Goal: Information Seeking & Learning: Learn about a topic

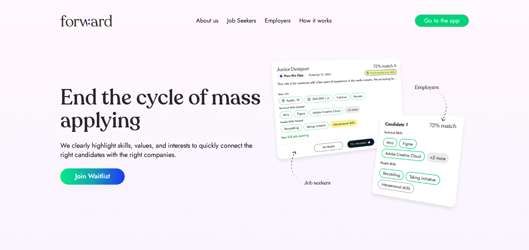
click at [440, 22] on button "Go to the app" at bounding box center [442, 21] width 54 height 12
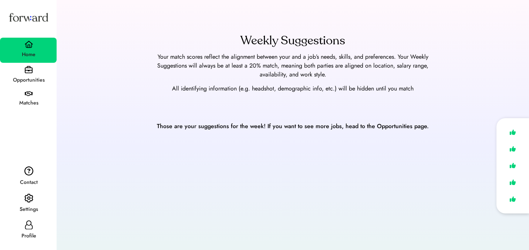
click at [27, 75] on div "Opportunities" at bounding box center [29, 80] width 56 height 13
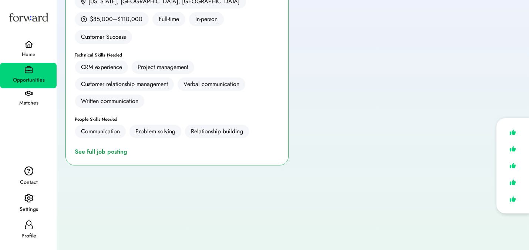
scroll to position [392, 0]
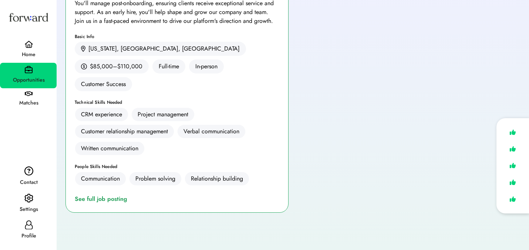
click at [38, 95] on div "Matches" at bounding box center [28, 99] width 57 height 23
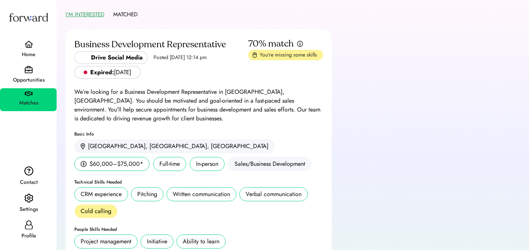
click at [26, 50] on div "Home" at bounding box center [29, 54] width 56 height 13
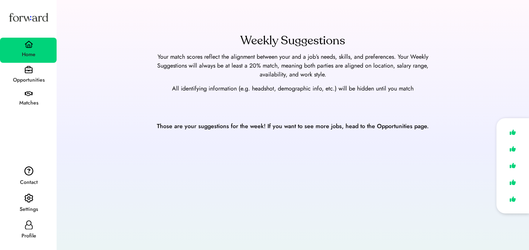
click at [24, 68] on div "Opportunities" at bounding box center [28, 76] width 57 height 26
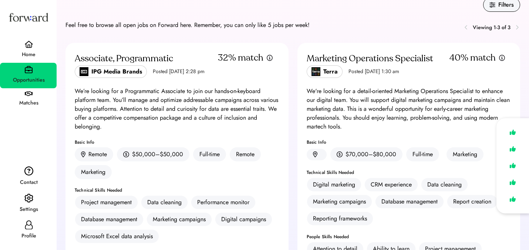
scroll to position [23, 0]
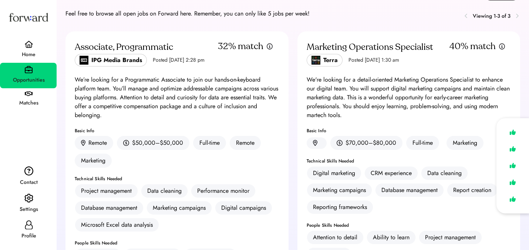
click at [28, 55] on div "Home" at bounding box center [29, 54] width 56 height 9
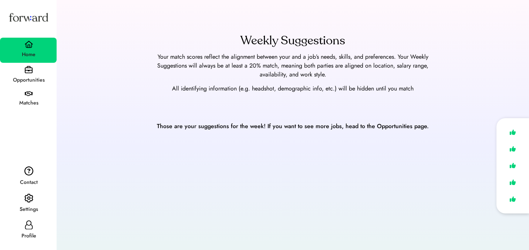
click at [37, 101] on div "Matches" at bounding box center [29, 103] width 56 height 9
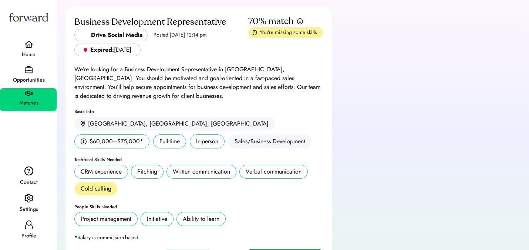
scroll to position [23, 0]
click at [33, 70] on div "Opportunities" at bounding box center [28, 76] width 57 height 26
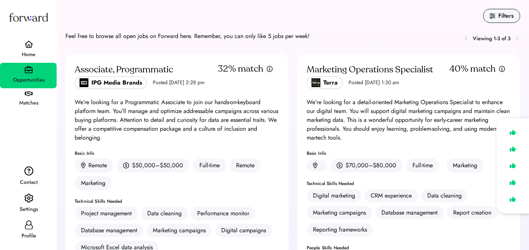
click at [20, 40] on div "Home" at bounding box center [28, 50] width 57 height 25
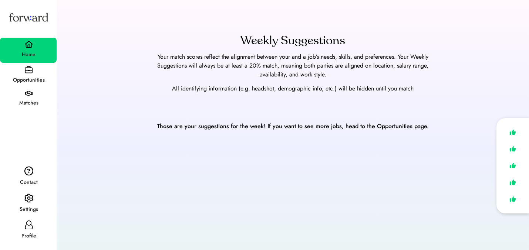
click at [20, 82] on div "Opportunities" at bounding box center [29, 80] width 56 height 9
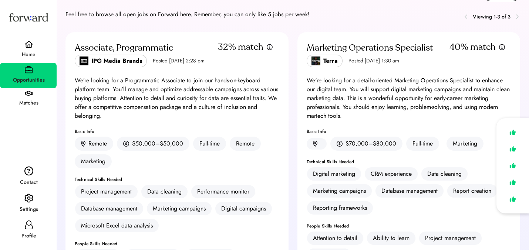
scroll to position [23, 0]
click at [26, 228] on icon at bounding box center [28, 225] width 9 height 9
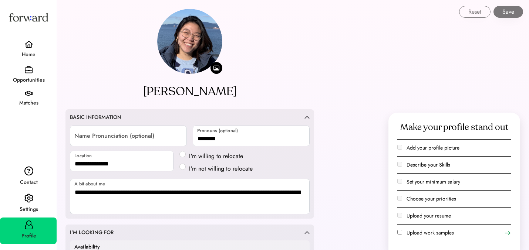
click at [3, 54] on div "Home" at bounding box center [29, 54] width 56 height 9
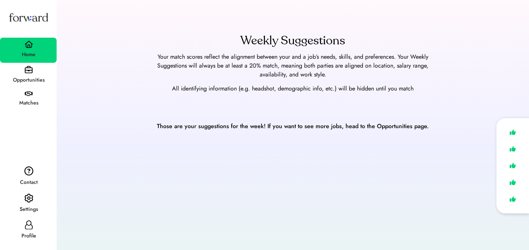
click at [20, 69] on div "Opportunities" at bounding box center [28, 76] width 57 height 26
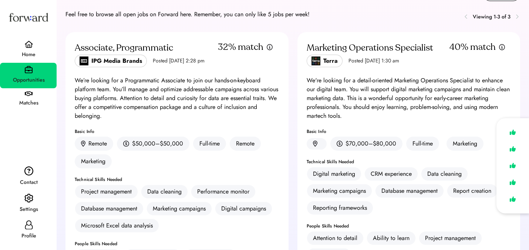
scroll to position [23, 0]
click at [186, 56] on div "IPG Media Brands Posted Jul 20, 2025 2:28 pm" at bounding box center [140, 60] width 130 height 13
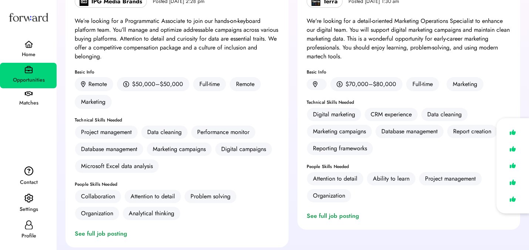
scroll to position [174, 0]
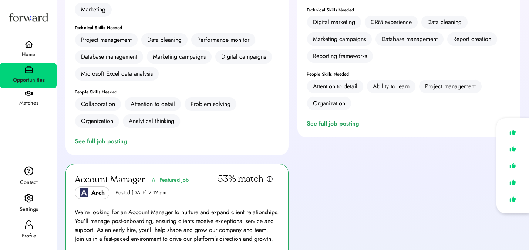
click at [111, 136] on div "Associate, Programmatic IPG Media Brands Posted Jul 20, 2025 2:28 pm 32% match …" at bounding box center [176, 17] width 223 height 275
click at [114, 141] on div "See full job posting" at bounding box center [102, 141] width 55 height 9
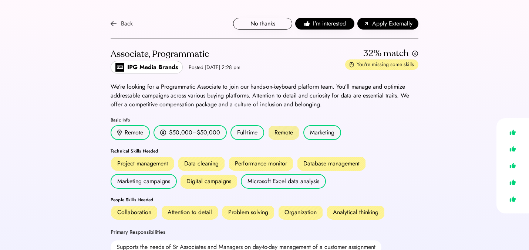
click at [119, 23] on div "Back" at bounding box center [122, 23] width 22 height 9
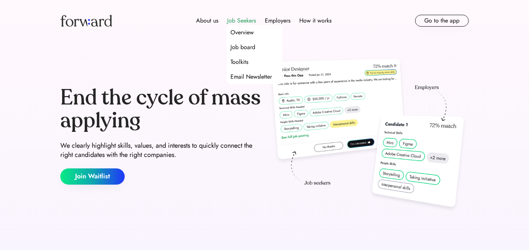
click at [251, 20] on div "Job Seekers" at bounding box center [241, 20] width 29 height 9
click at [241, 33] on div "Overview" at bounding box center [241, 32] width 23 height 9
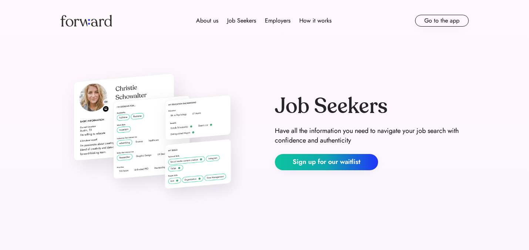
click at [74, 18] on img at bounding box center [86, 21] width 52 height 12
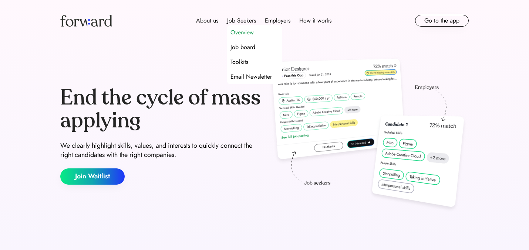
click at [243, 33] on div "Overview" at bounding box center [241, 32] width 23 height 9
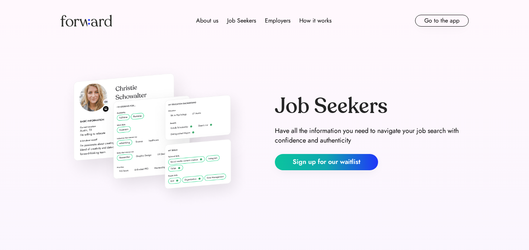
click at [94, 15] on img at bounding box center [86, 21] width 52 height 12
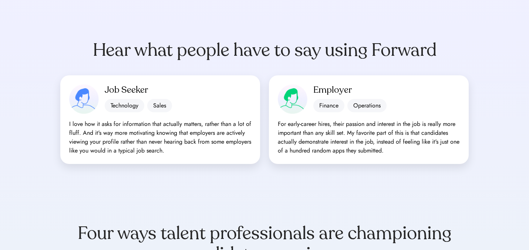
scroll to position [635, 0]
